Goal: Task Accomplishment & Management: Use online tool/utility

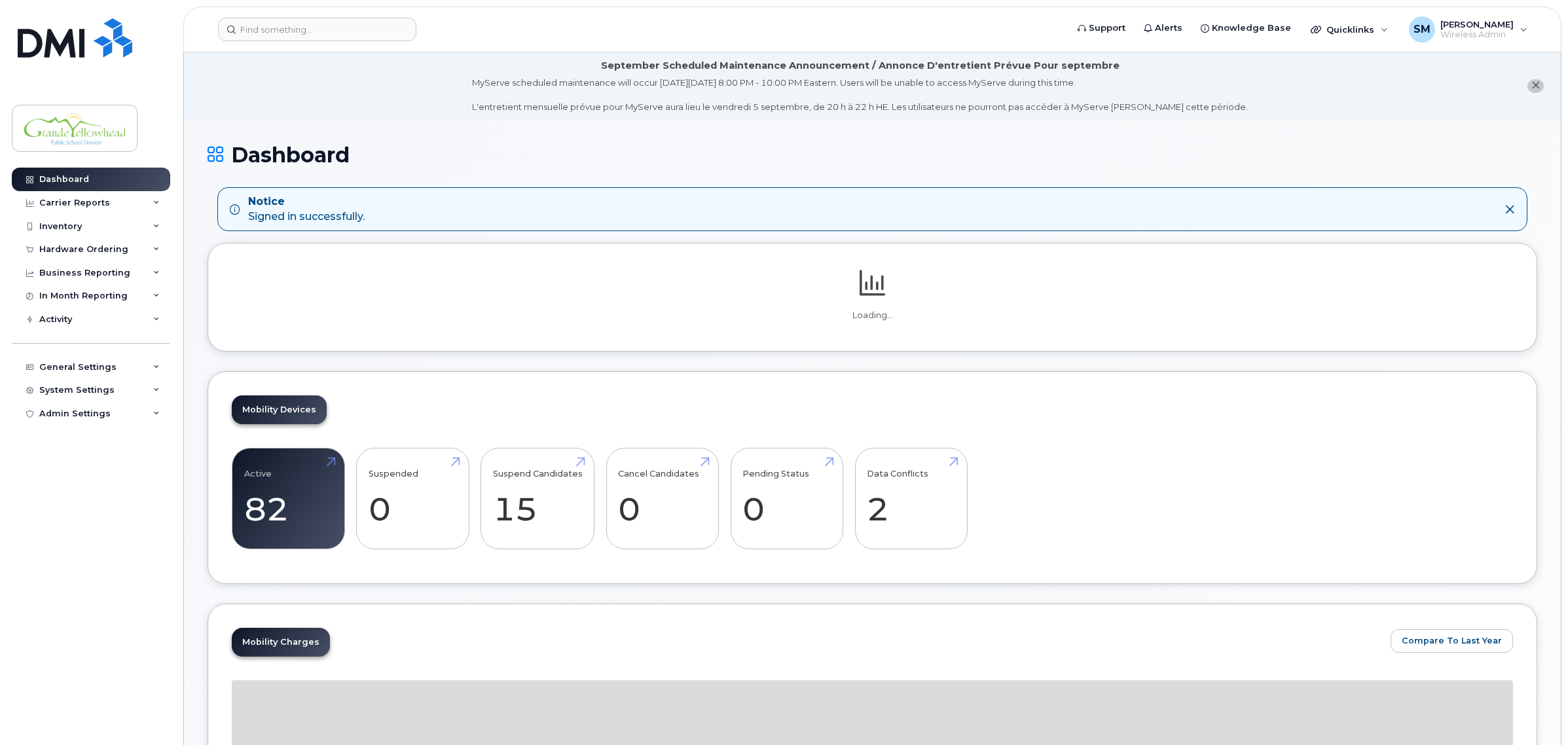
click at [89, 224] on div "Inventory" at bounding box center [91, 226] width 159 height 23
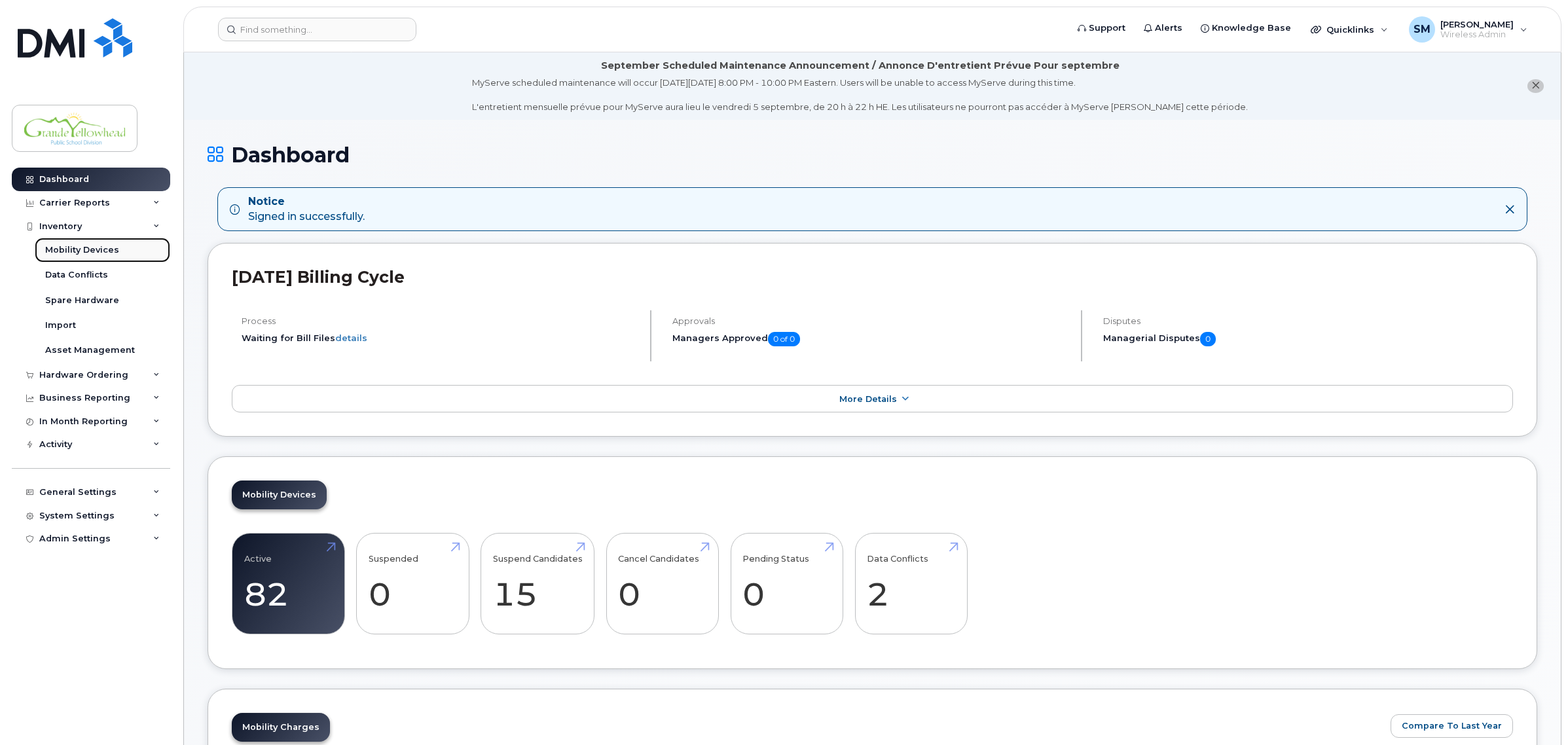
click at [80, 247] on div "Mobility Devices" at bounding box center [82, 250] width 74 height 12
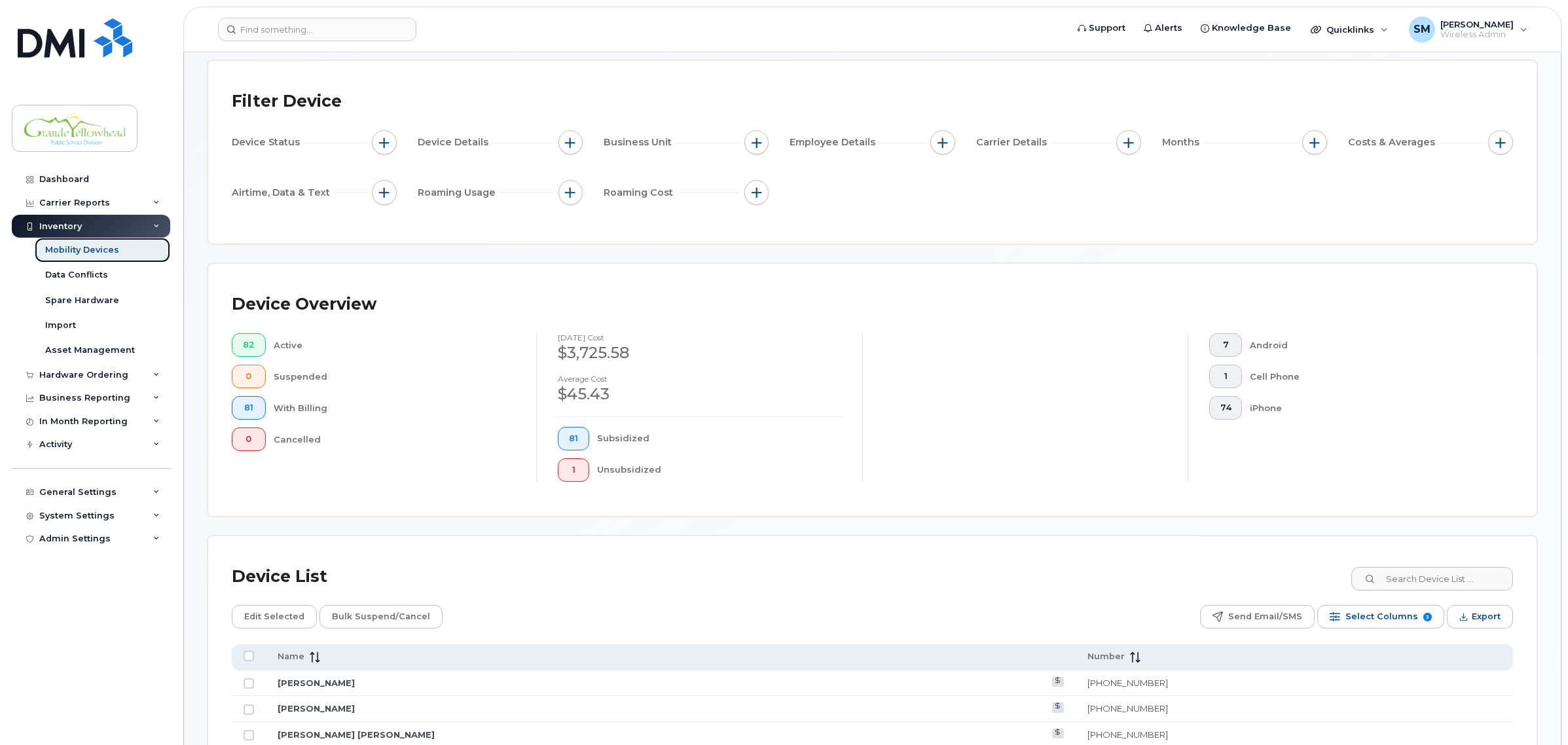
scroll to position [81, 0]
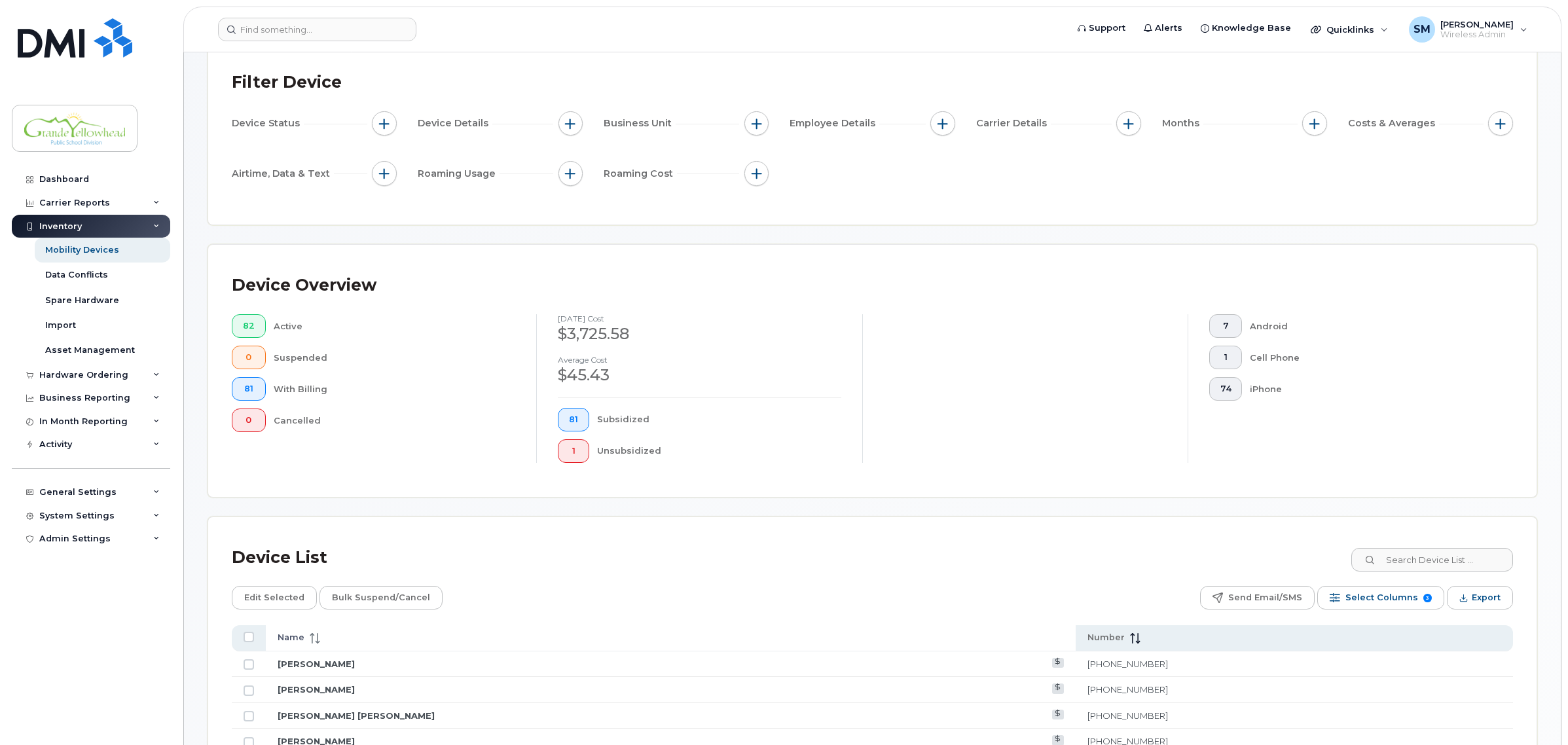
click at [296, 634] on span "Name" at bounding box center [291, 637] width 27 height 12
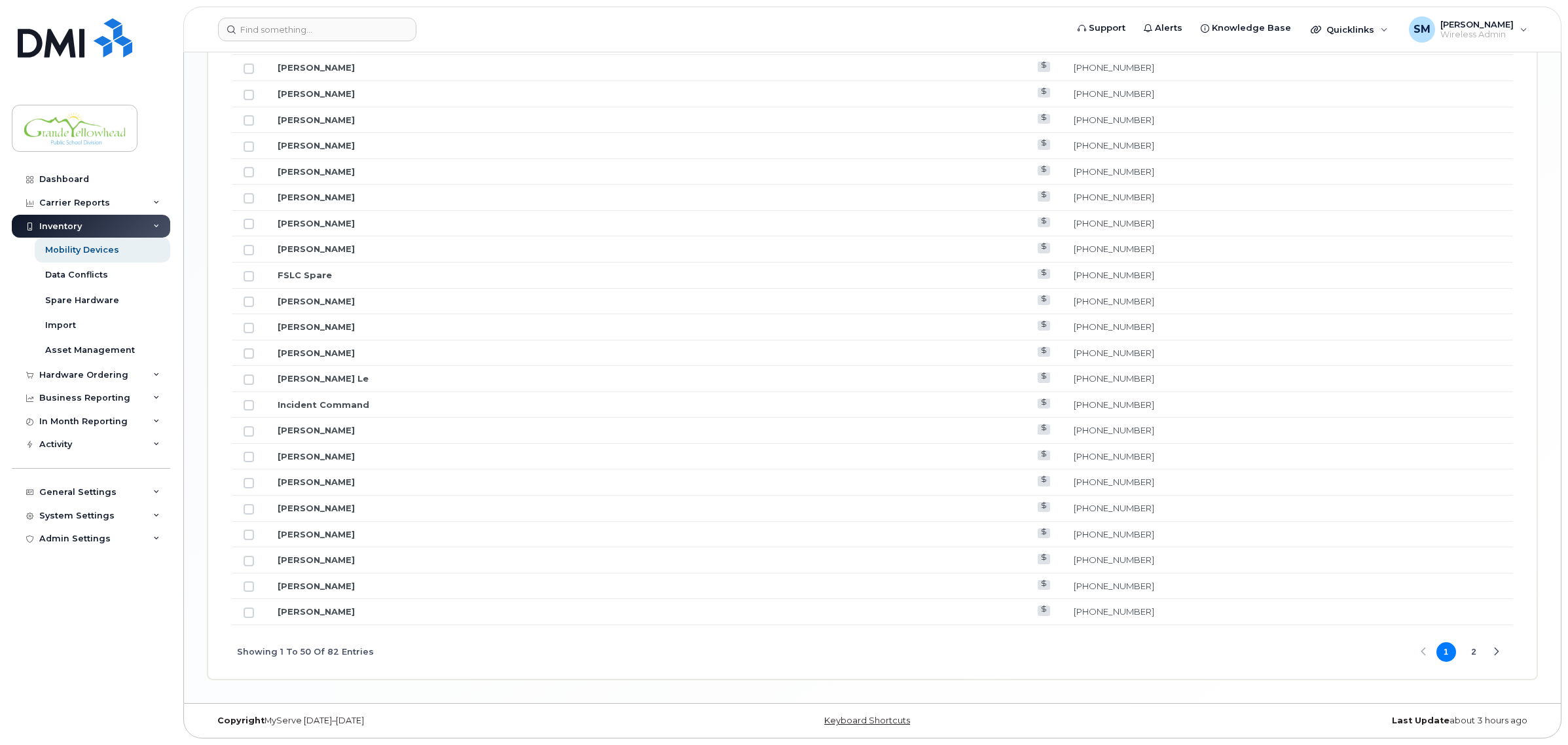
scroll to position [1412, 0]
click at [1471, 653] on button "2" at bounding box center [1473, 652] width 20 height 20
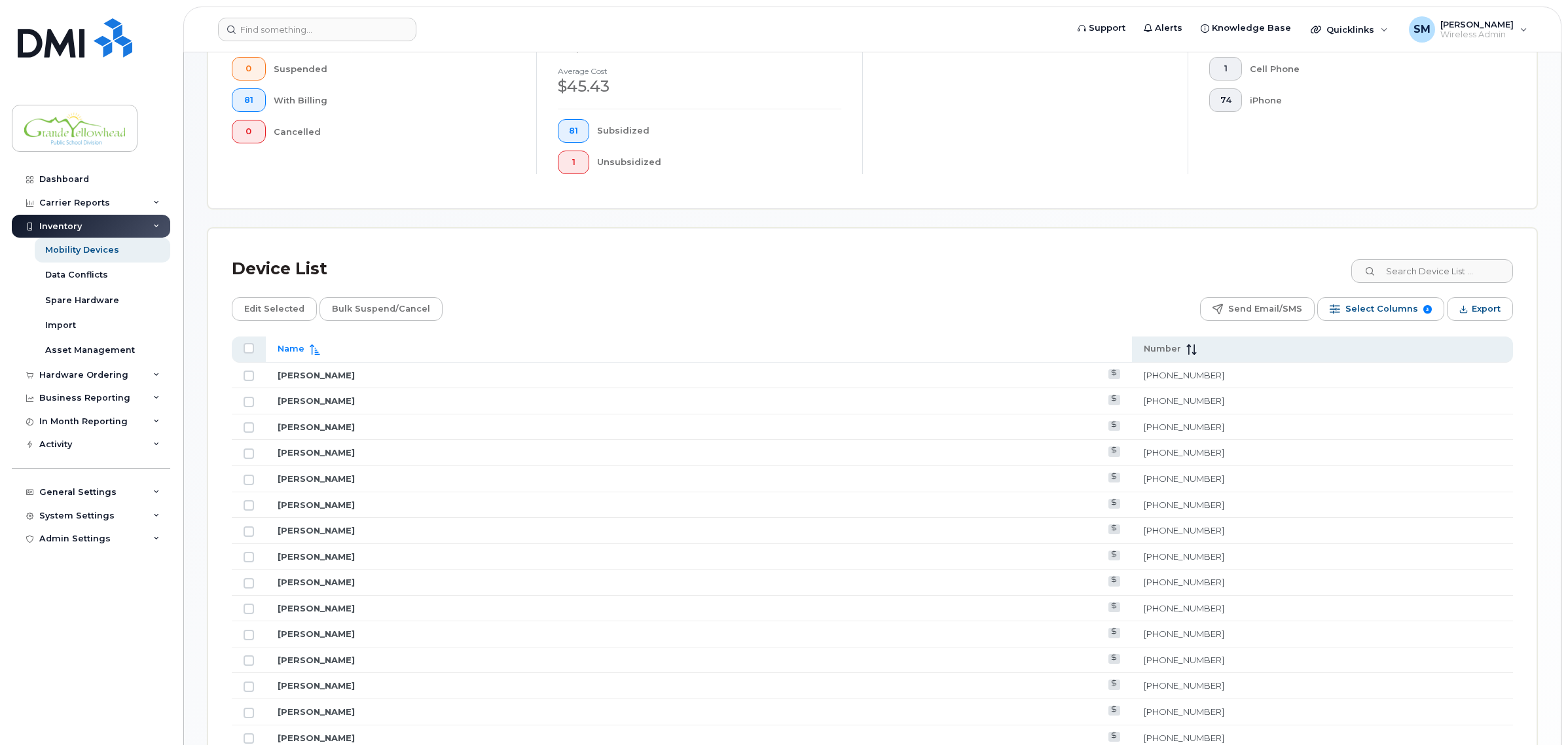
scroll to position [944, 0]
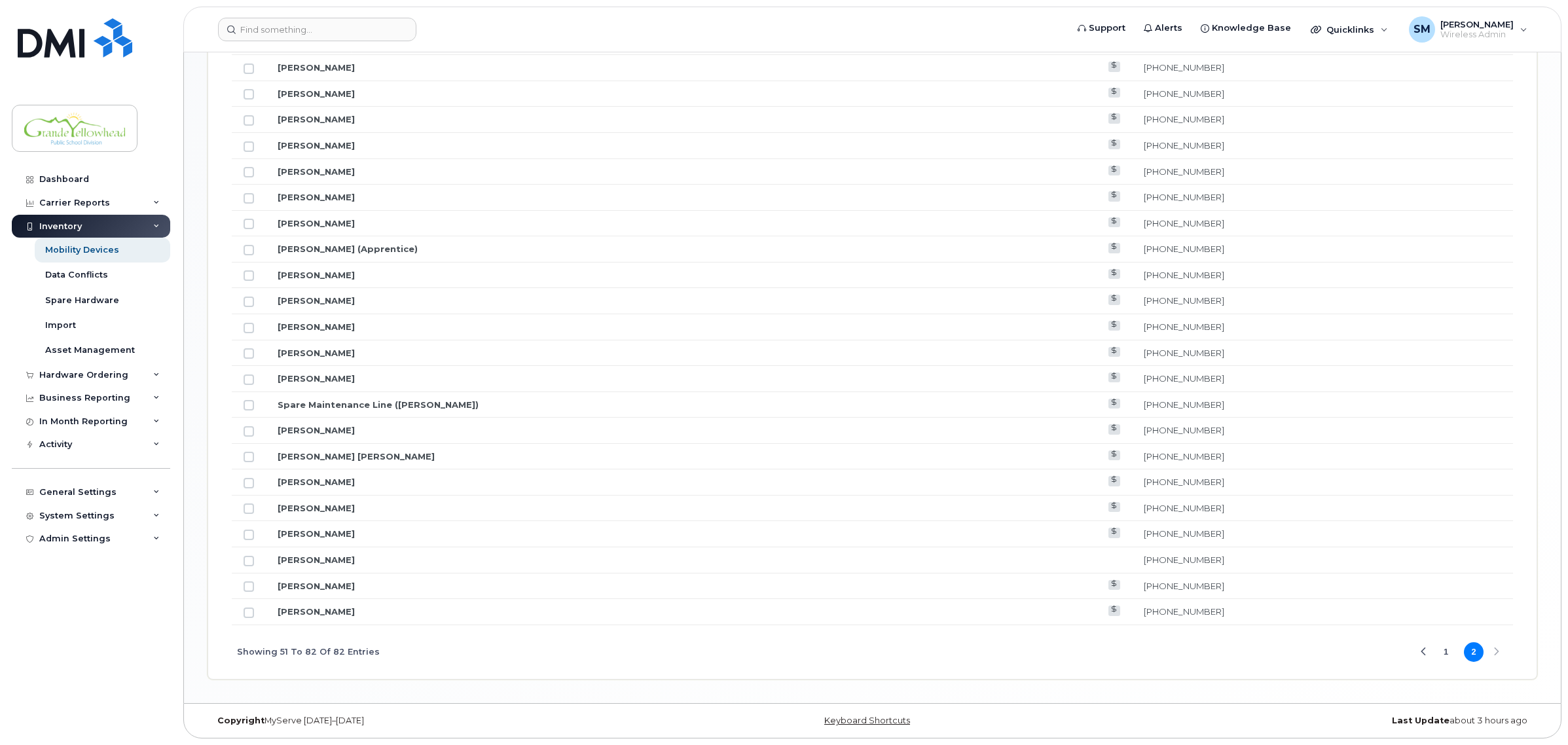
click at [1447, 653] on button "1" at bounding box center [1446, 652] width 20 height 20
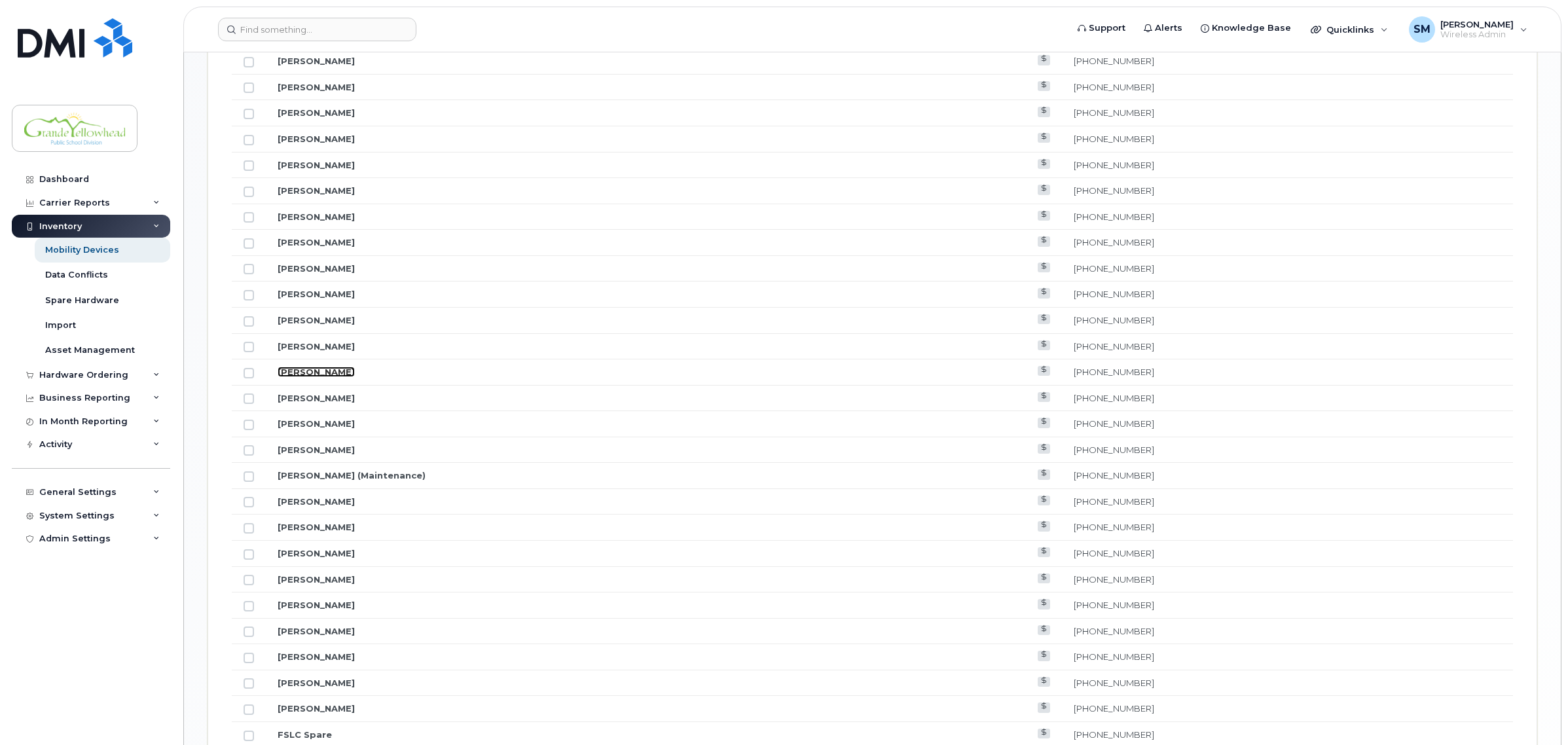
click at [323, 373] on link "[PERSON_NAME]" at bounding box center [317, 372] width 77 height 10
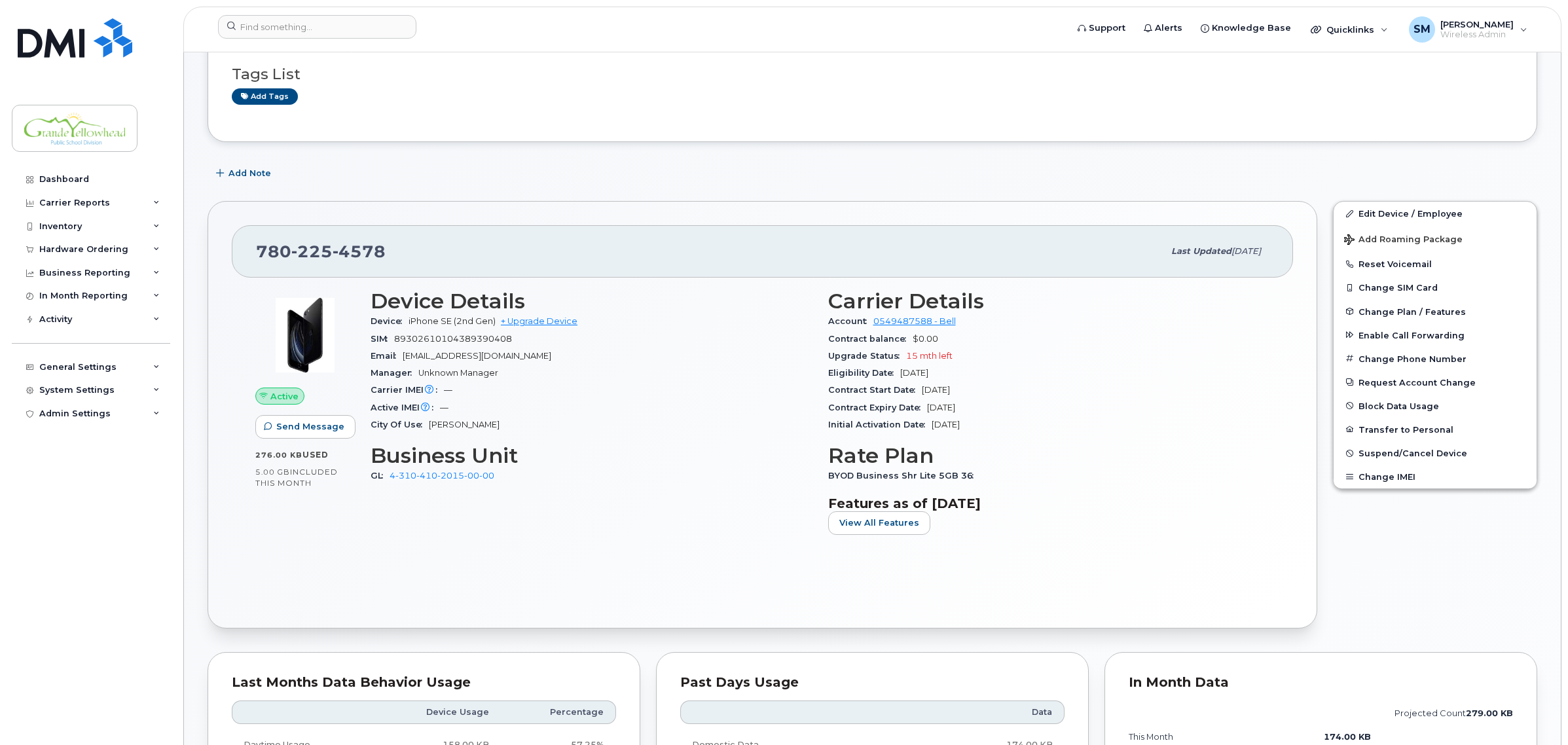
scroll to position [164, 0]
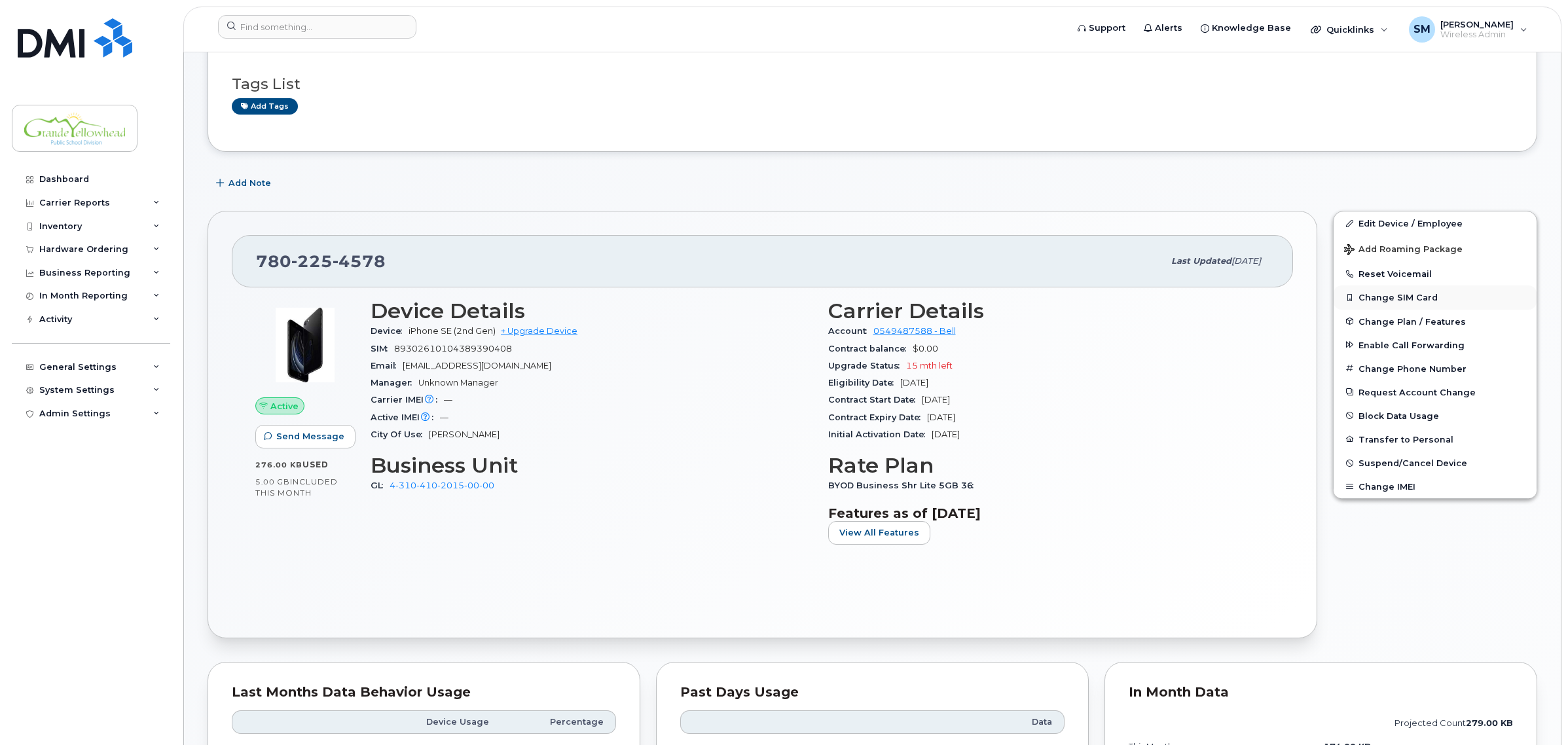
click at [1378, 296] on button "Change SIM Card" at bounding box center [1435, 297] width 203 height 23
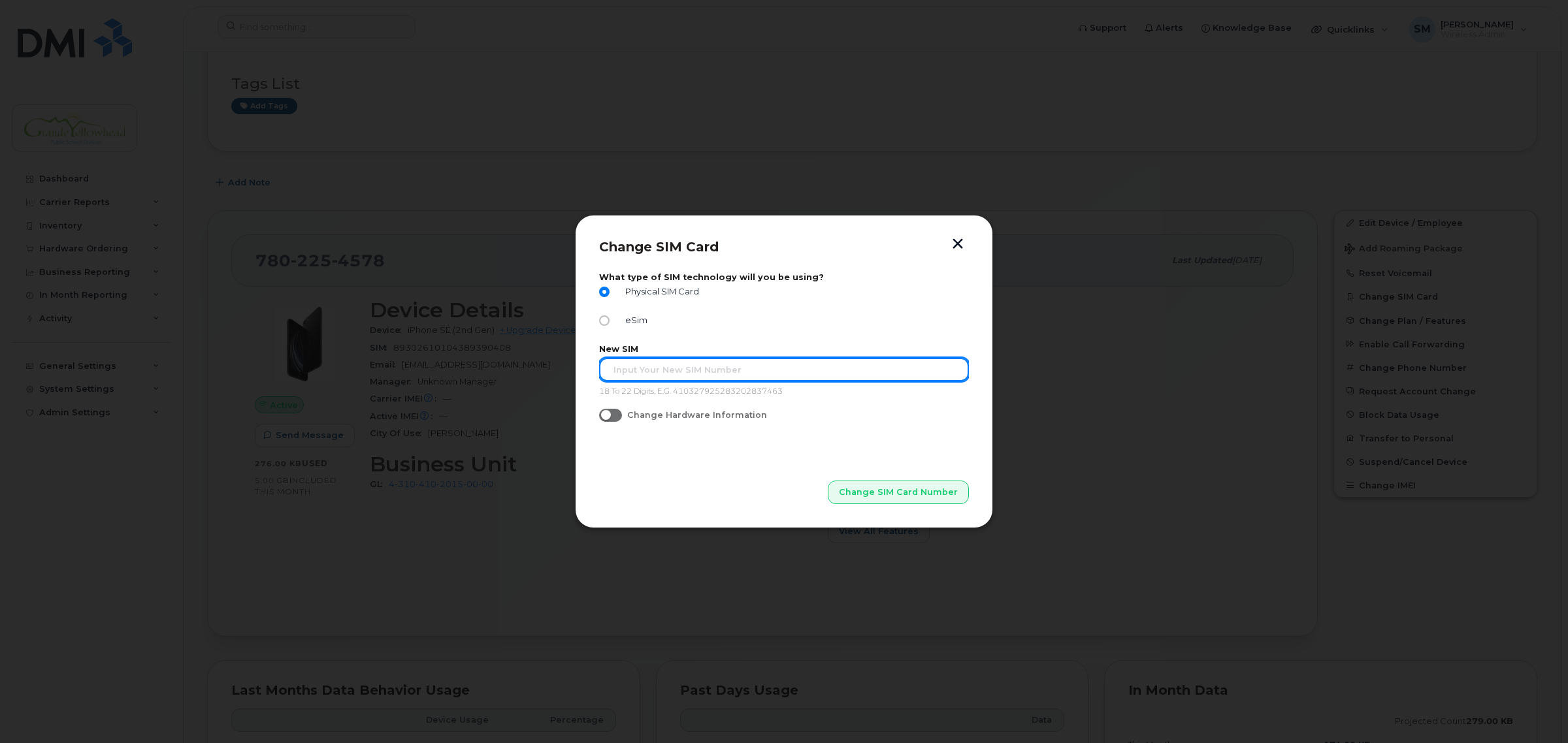
click at [669, 373] on input "text" at bounding box center [783, 369] width 369 height 23
type input "893026102"
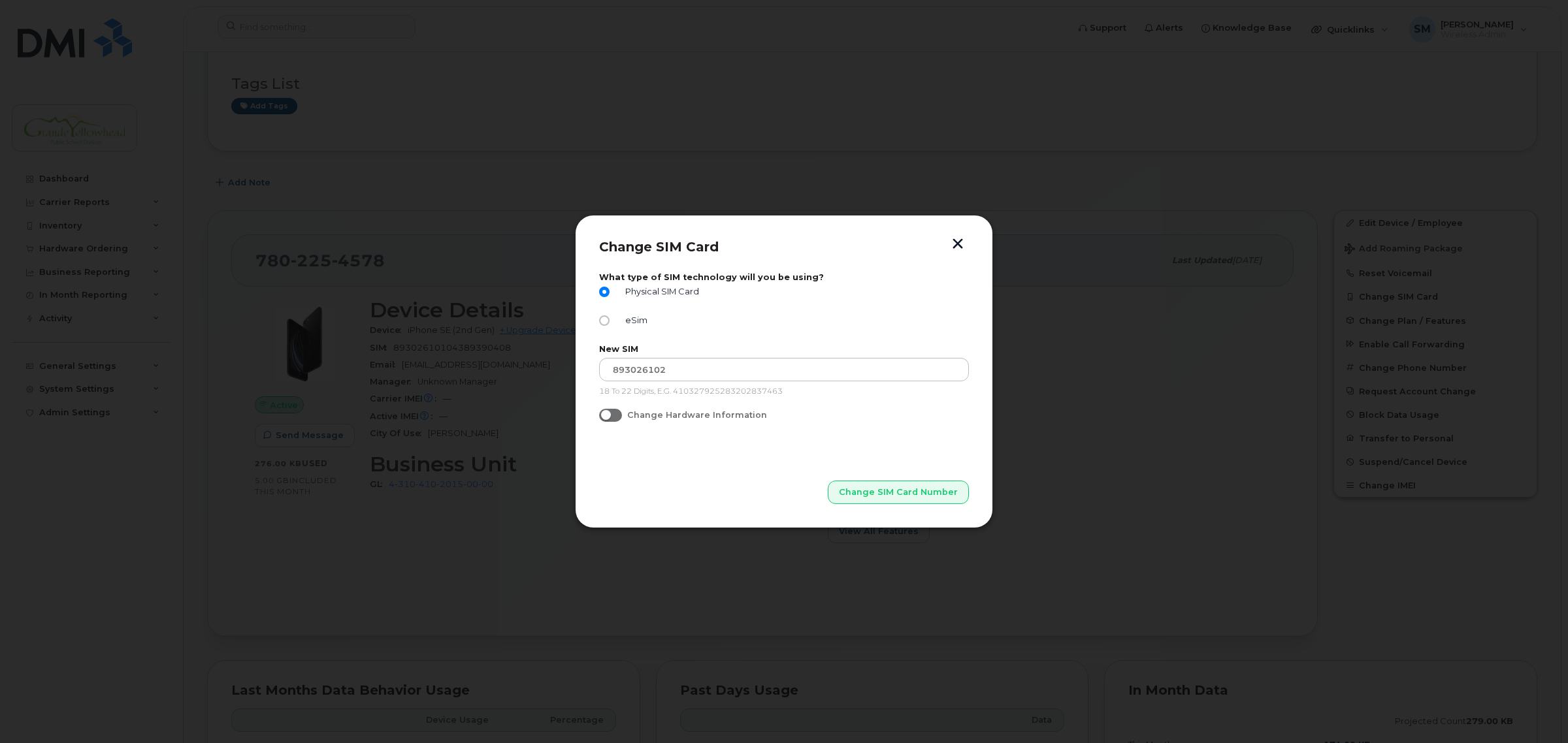
click at [961, 245] on button "button" at bounding box center [957, 245] width 20 height 14
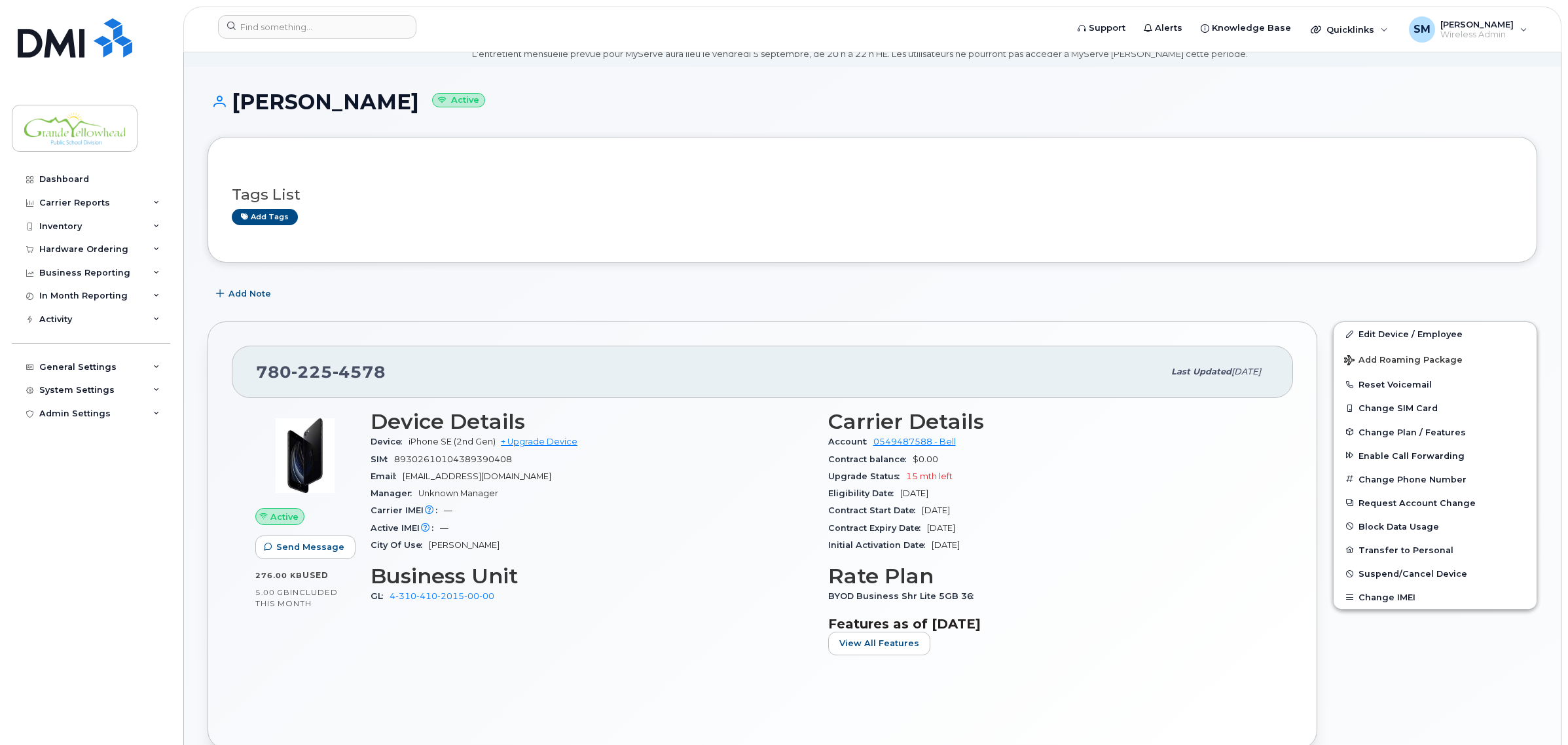
scroll to position [81, 0]
